Goal: Task Accomplishment & Management: Use online tool/utility

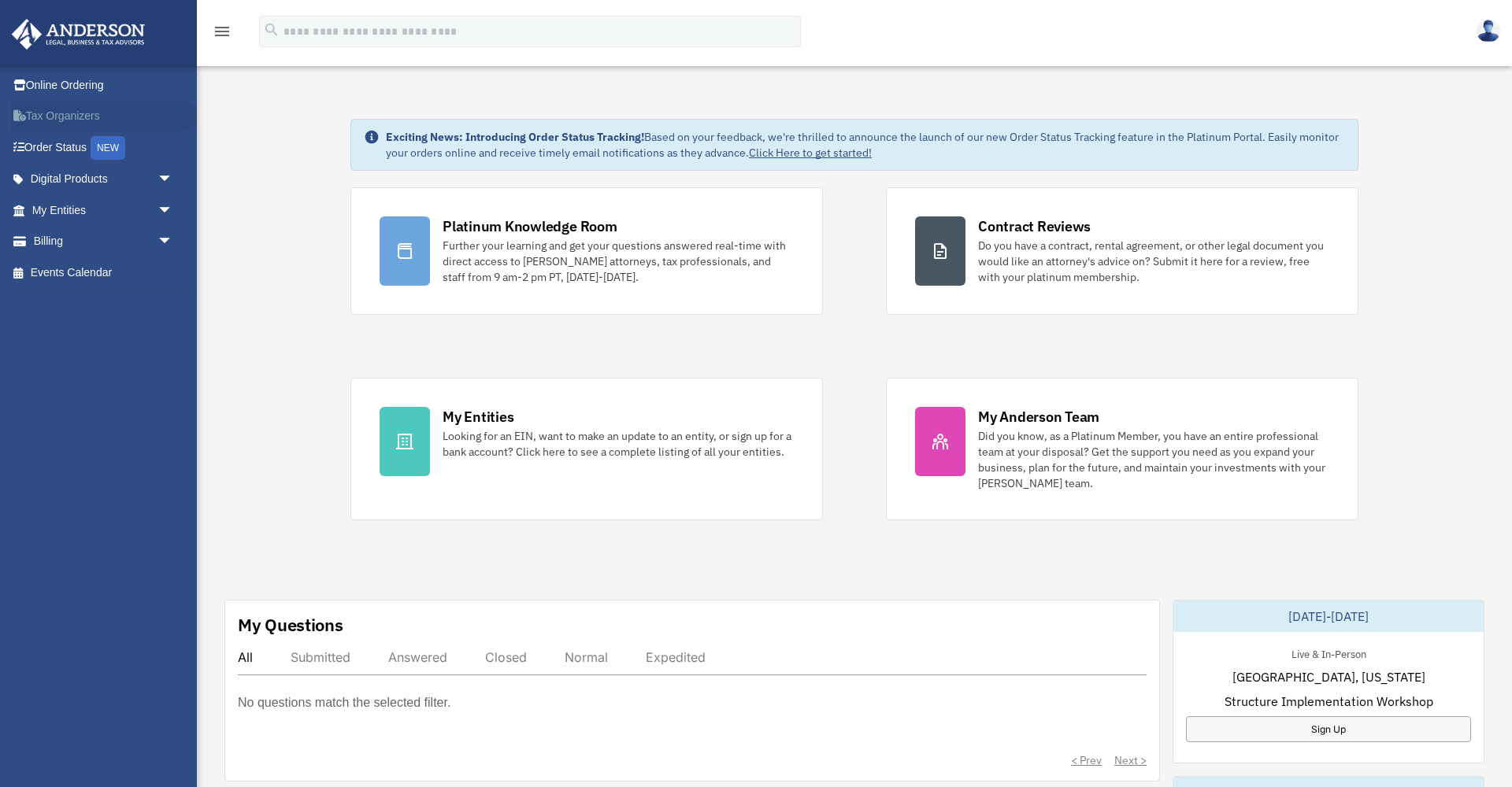
click at [72, 116] on link "Tax Organizers" at bounding box center [104, 116] width 186 height 32
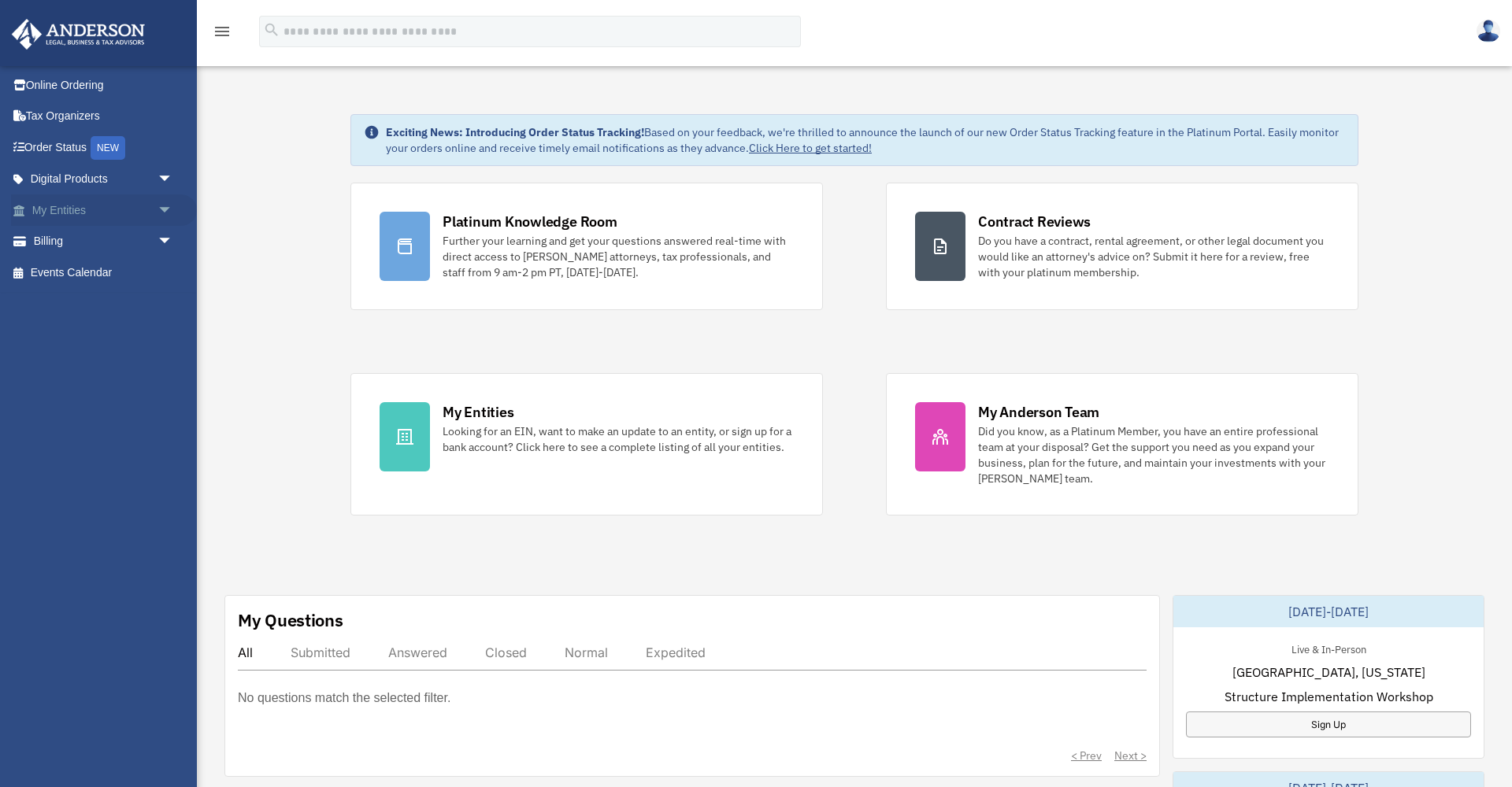
scroll to position [5, 0]
click at [165, 205] on span "arrow_drop_down" at bounding box center [174, 210] width 32 height 32
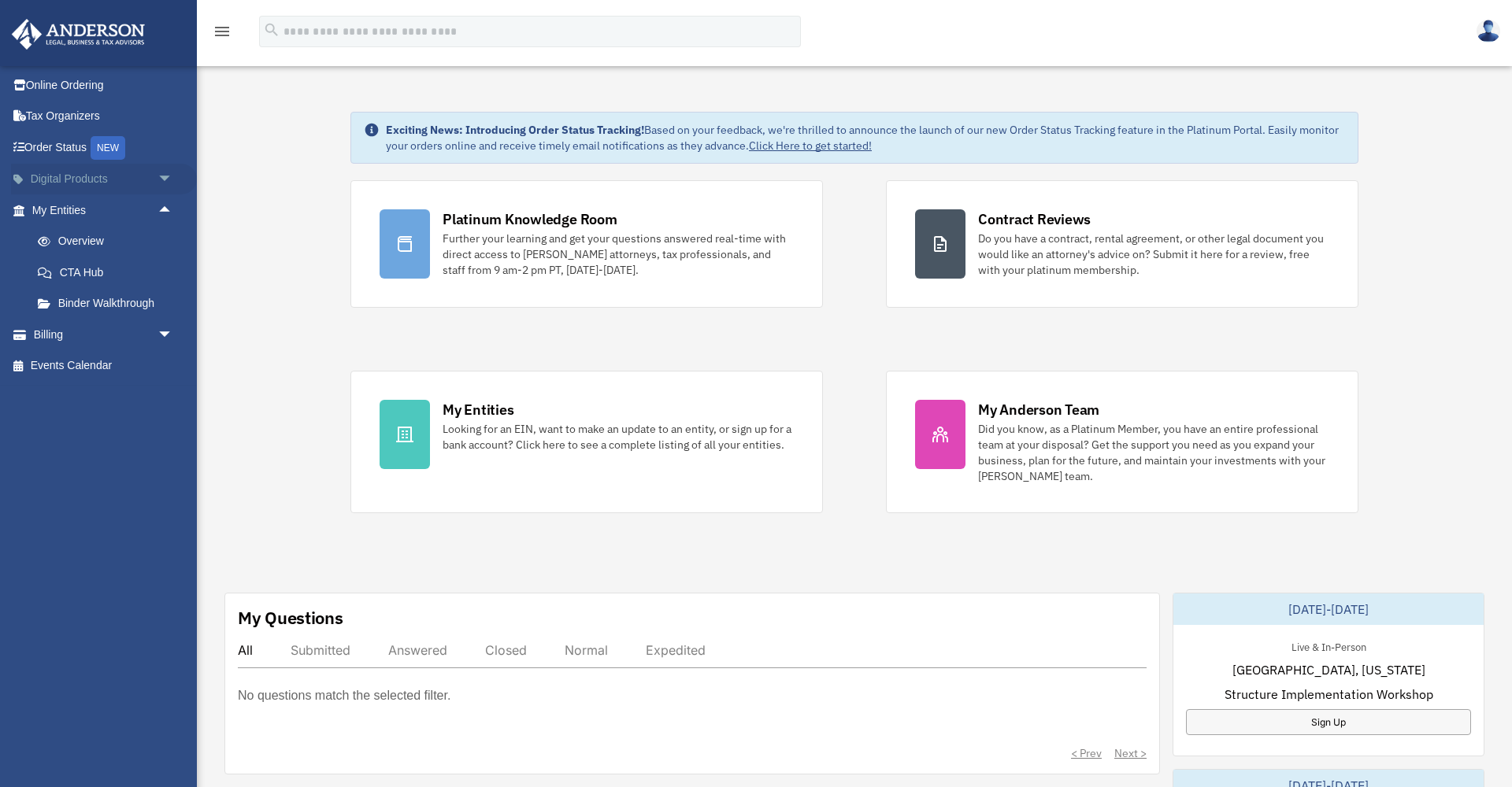
click at [65, 175] on link "Digital Products arrow_drop_down" at bounding box center [104, 179] width 186 height 32
click at [165, 178] on span "arrow_drop_down" at bounding box center [174, 179] width 32 height 32
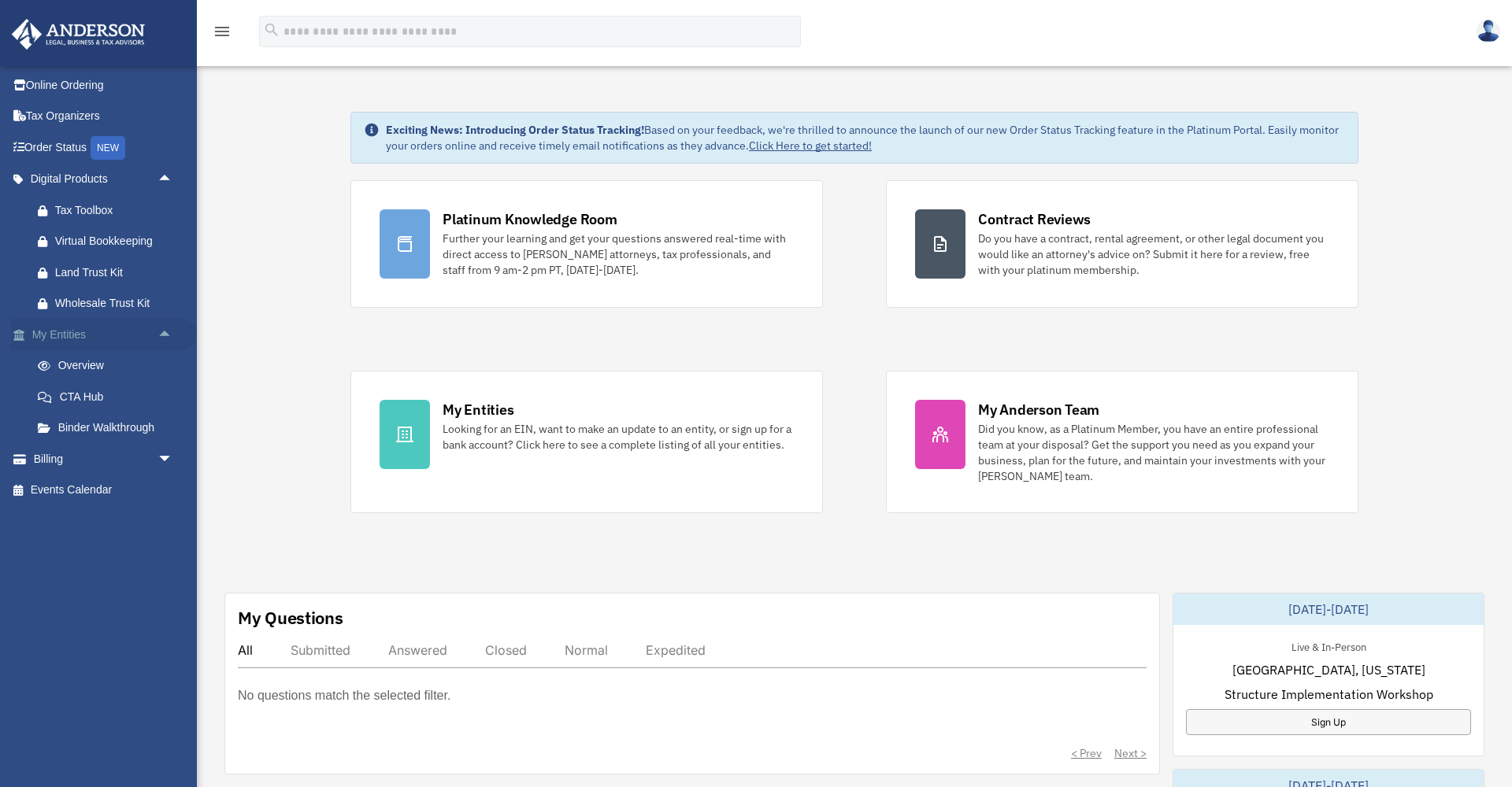
click at [159, 188] on span "arrow_drop_up" at bounding box center [174, 179] width 32 height 32
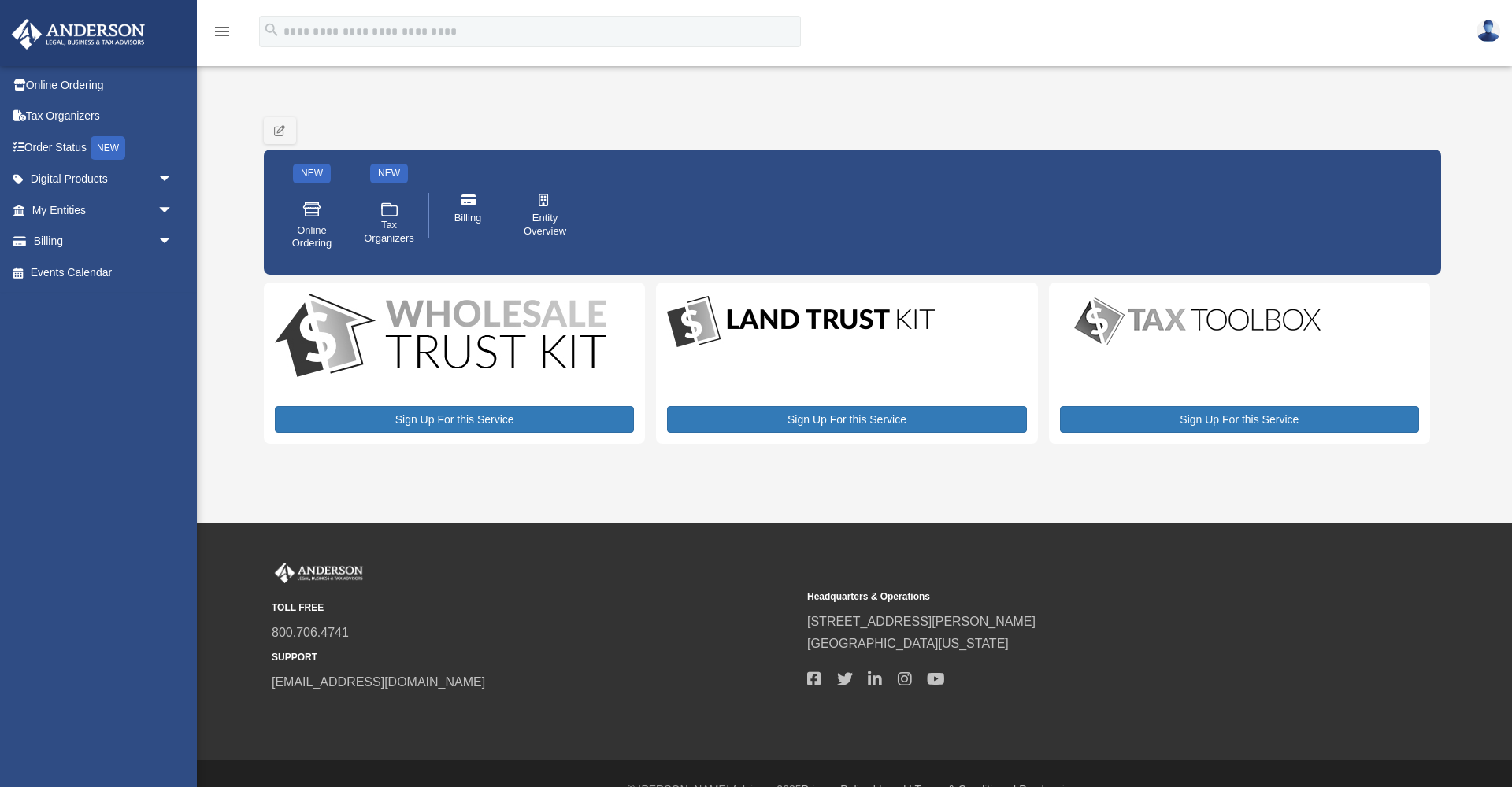
click at [166, 218] on span "arrow_drop_down" at bounding box center [174, 210] width 32 height 32
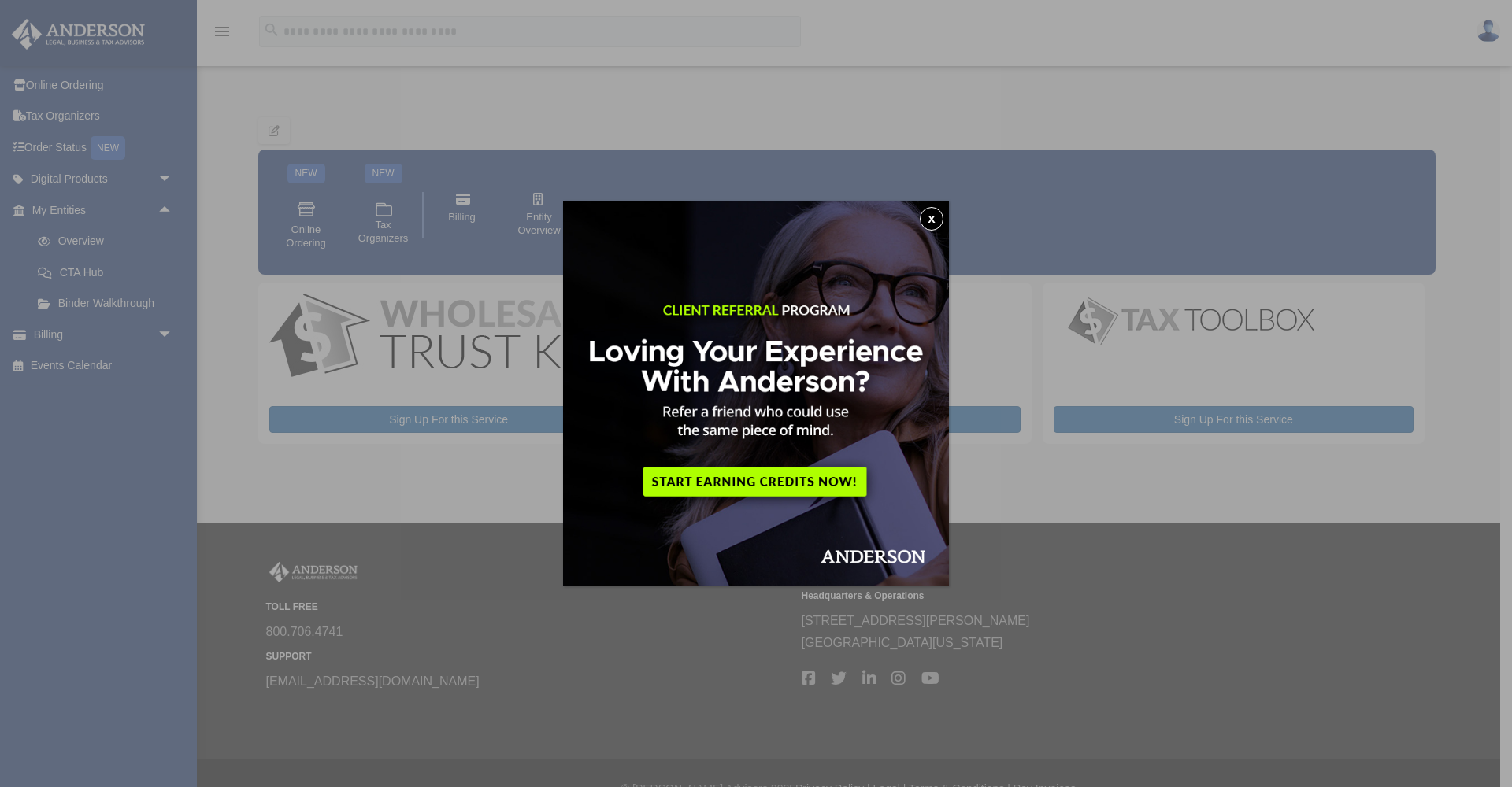
click at [937, 220] on button "x" at bounding box center [931, 218] width 23 height 23
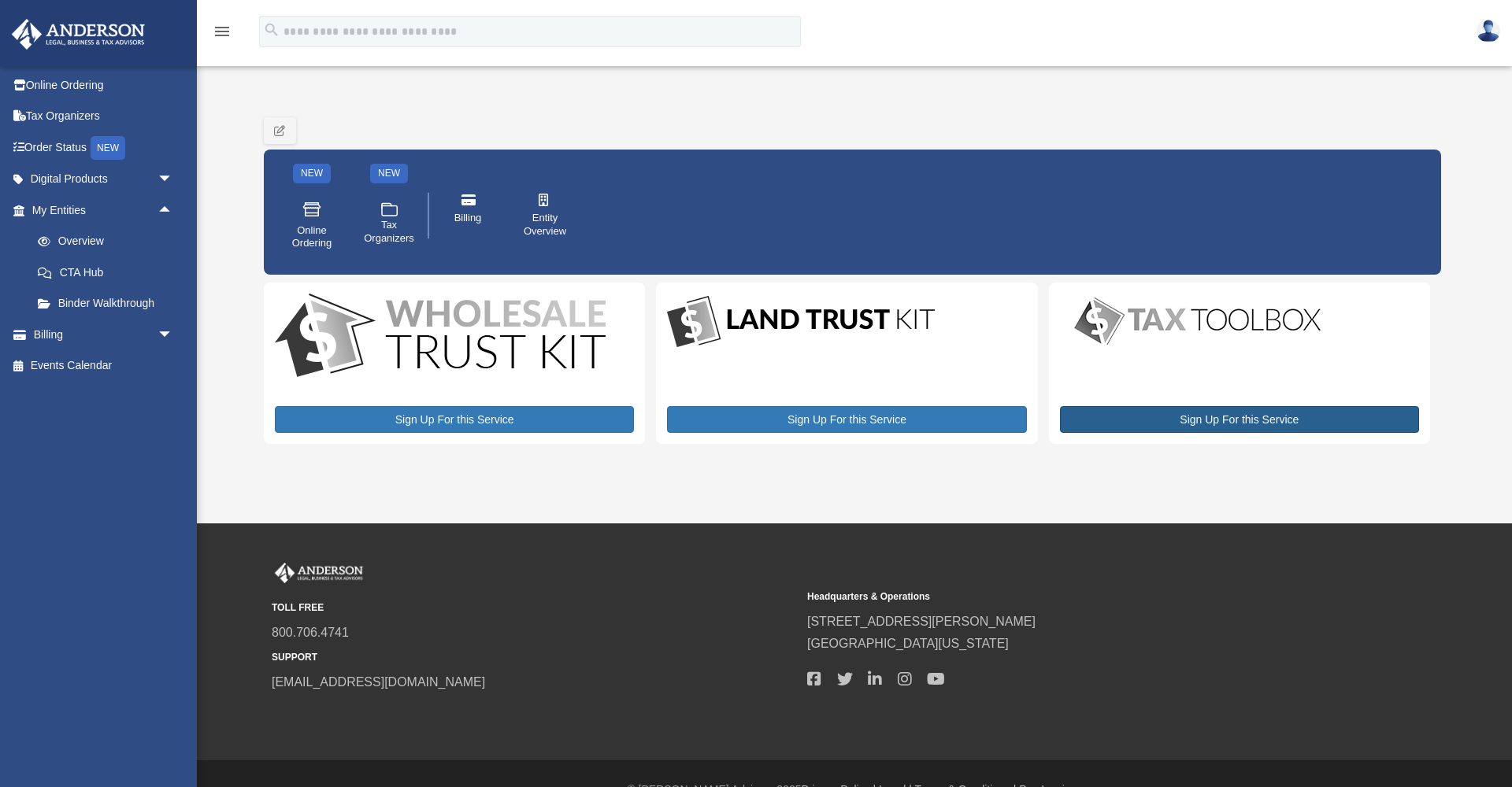
click at [1233, 413] on link "Sign Up For this Service" at bounding box center [1239, 419] width 359 height 27
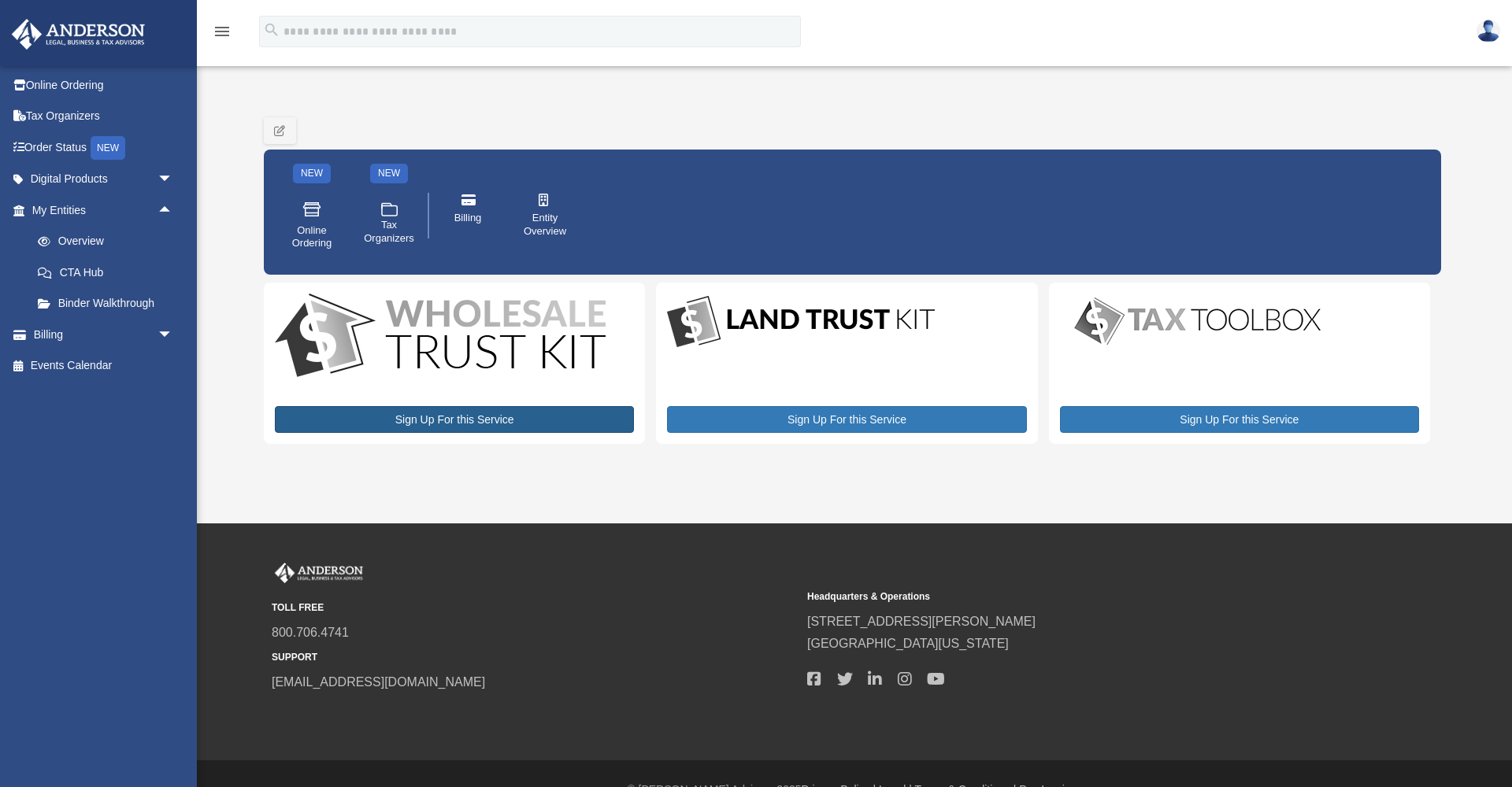
click at [474, 418] on link "Sign Up For this Service" at bounding box center [454, 419] width 359 height 27
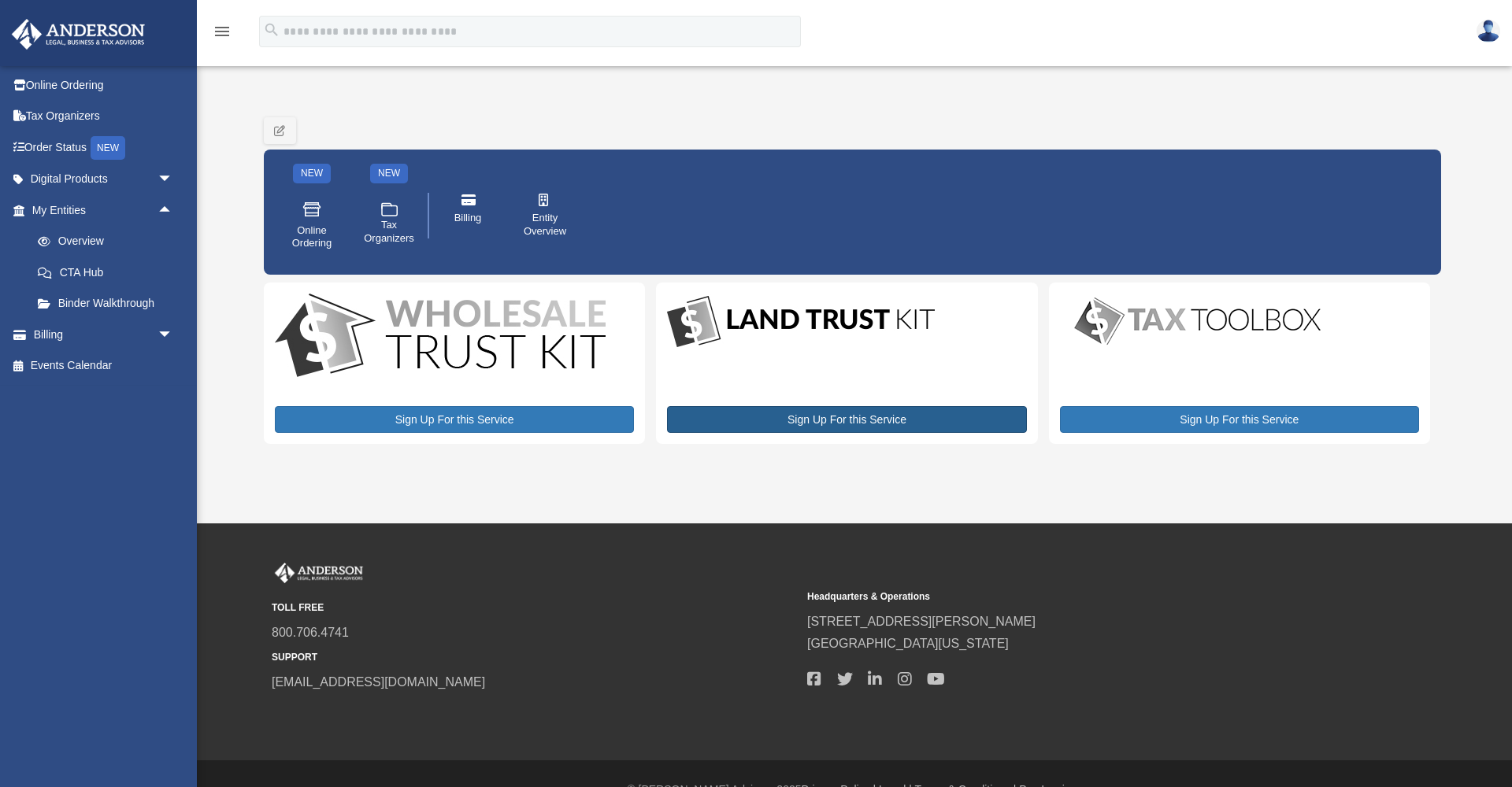
click at [860, 421] on link "Sign Up For this Service" at bounding box center [846, 419] width 359 height 27
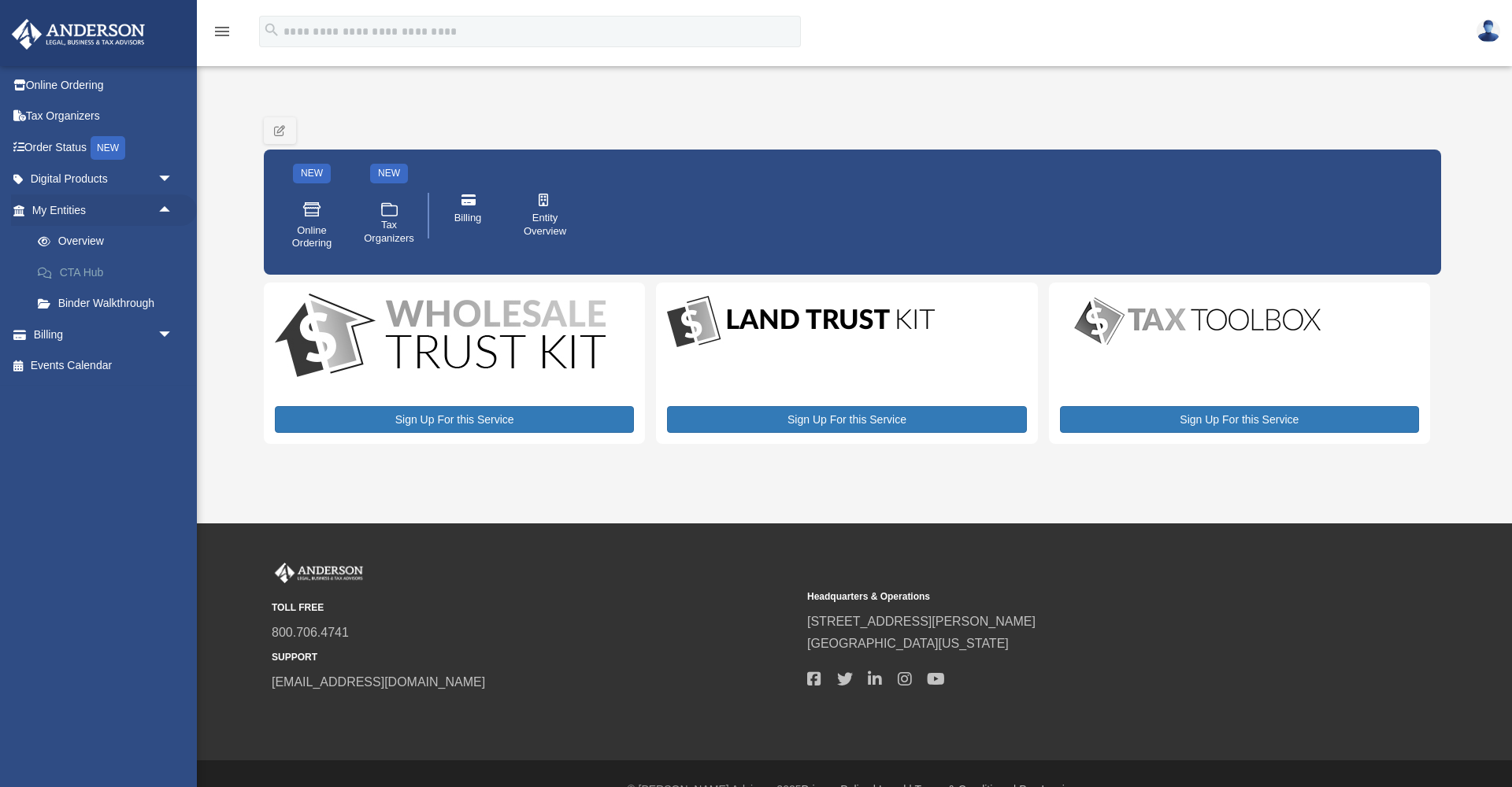
scroll to position [2, 0]
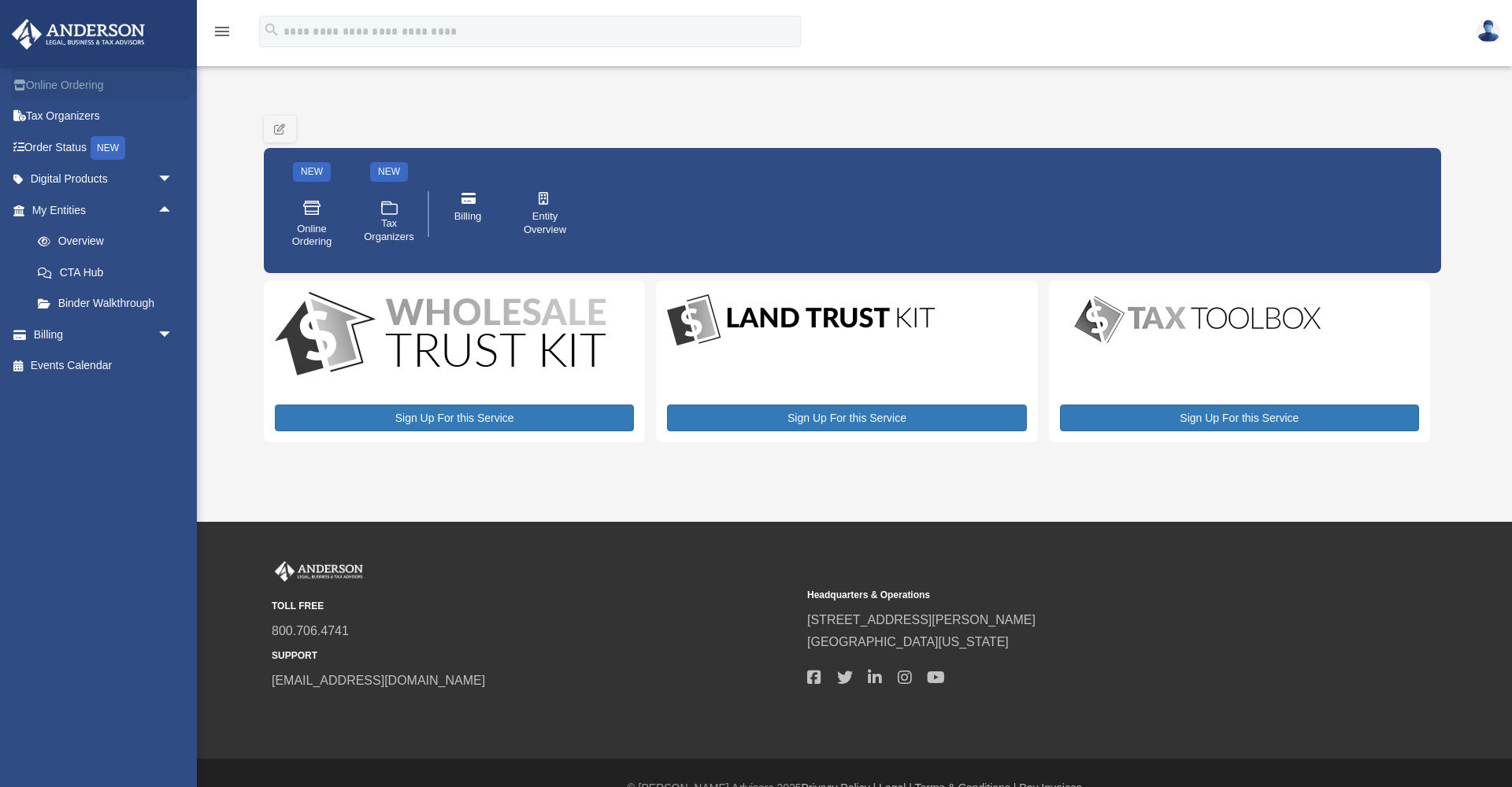
click at [77, 82] on link "Online Ordering" at bounding box center [104, 85] width 186 height 32
